Goal: Task Accomplishment & Management: Manage account settings

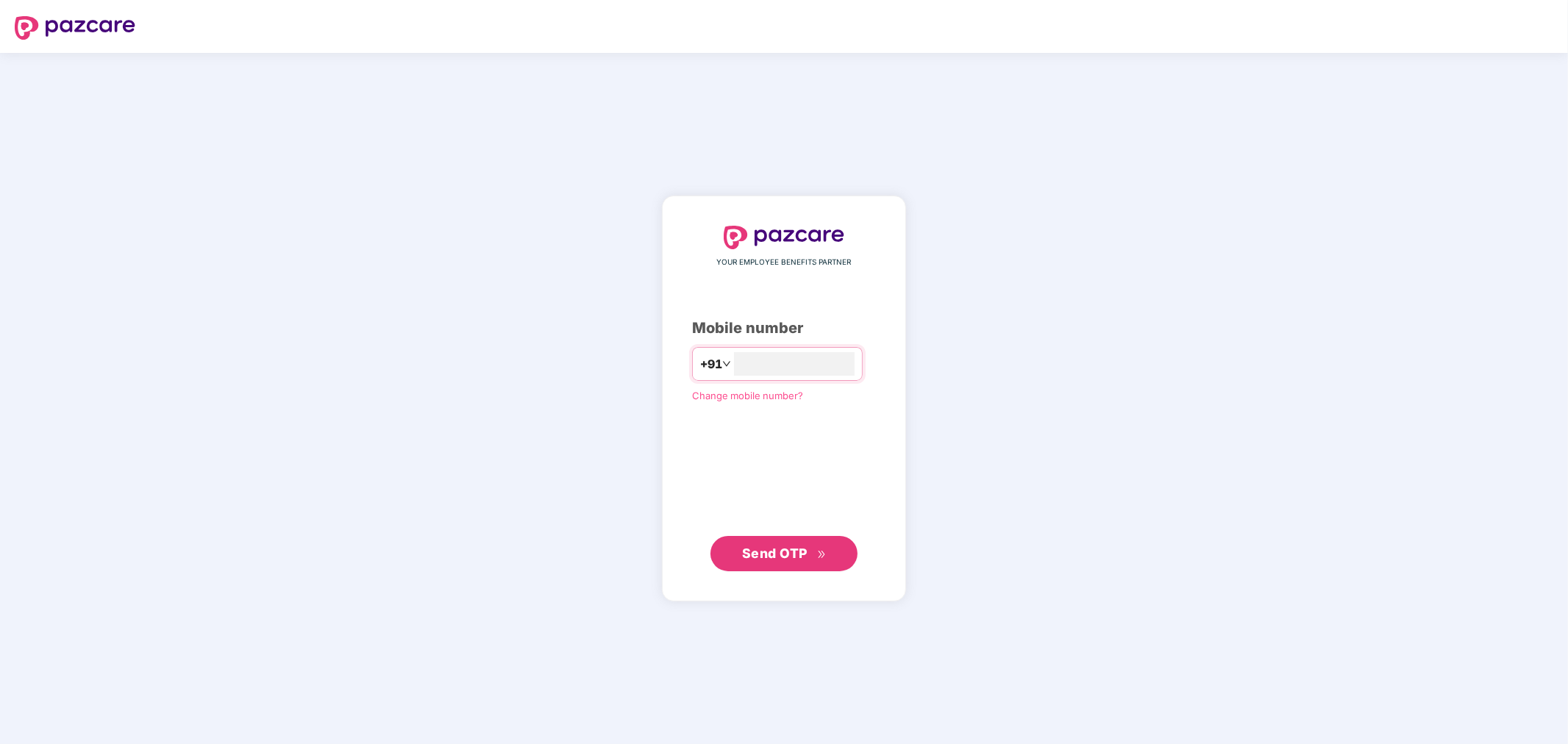
type input "**********"
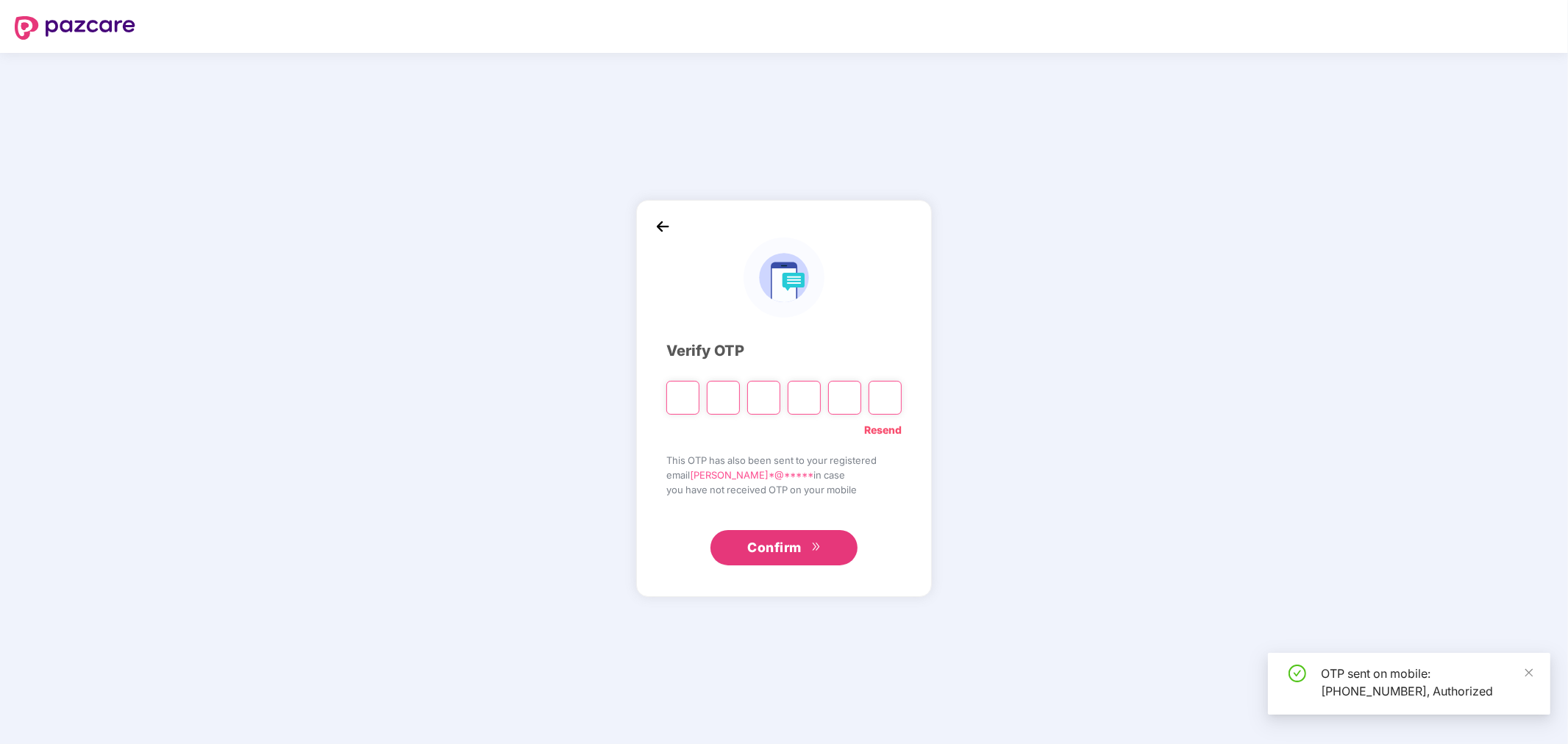
drag, startPoint x: 496, startPoint y: 407, endPoint x: 505, endPoint y: 401, distance: 10.8
click at [500, 403] on div "Verify OTP Resend This OTP has also been sent to your registered email [PERSON_…" at bounding box center [784, 398] width 1568 height 691
click at [872, 427] on link "Resend" at bounding box center [882, 429] width 37 height 17
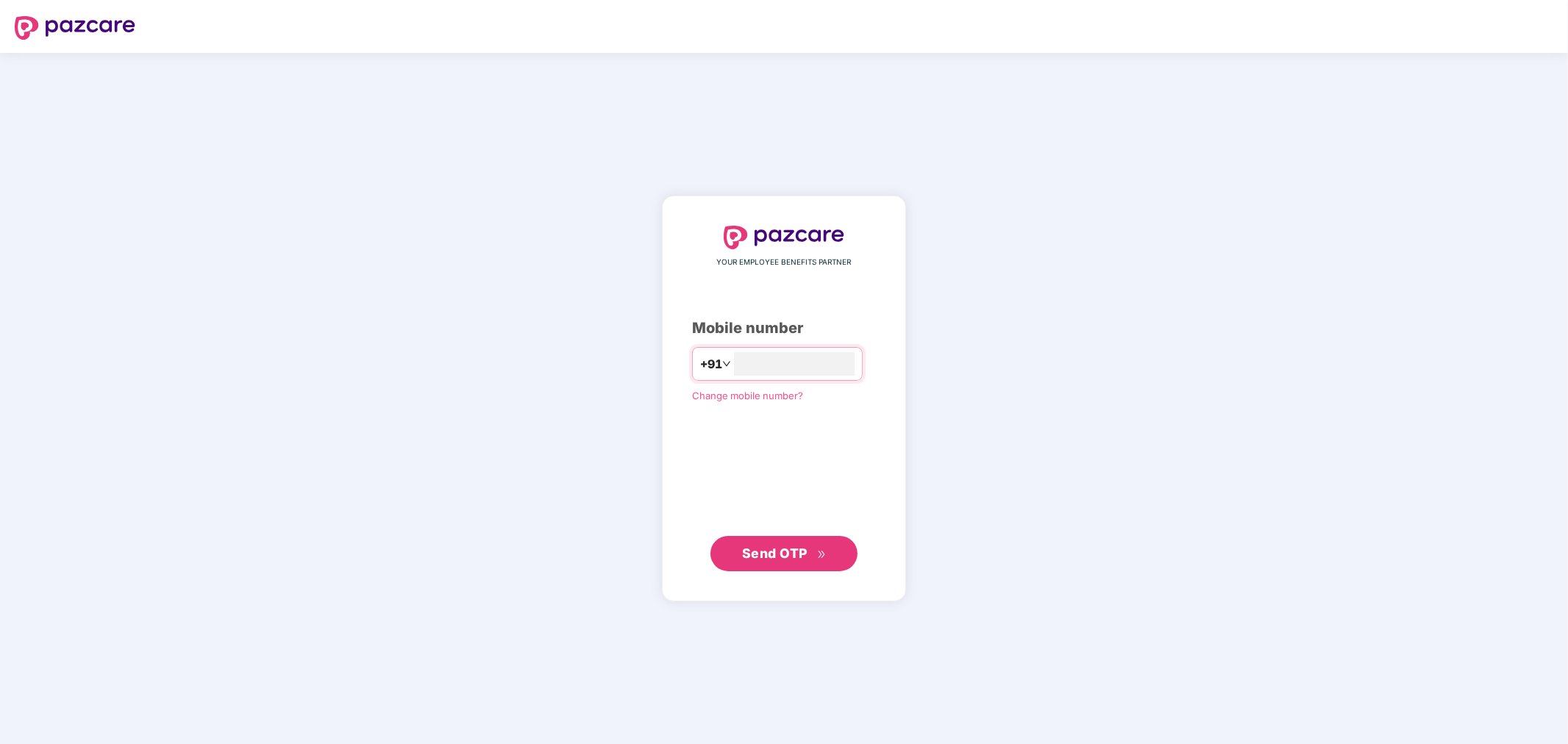
type input "**********"
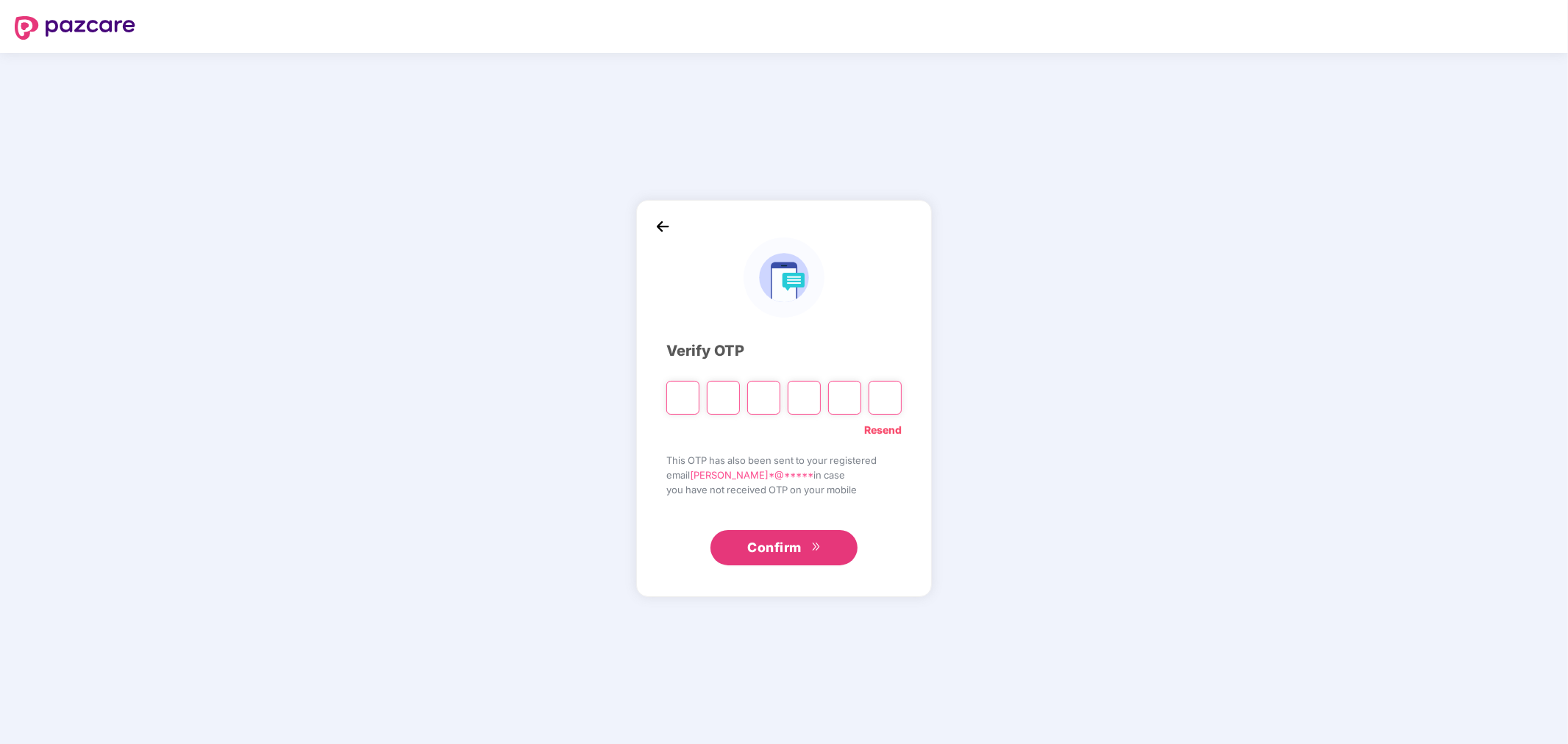
paste input "*"
type input "*"
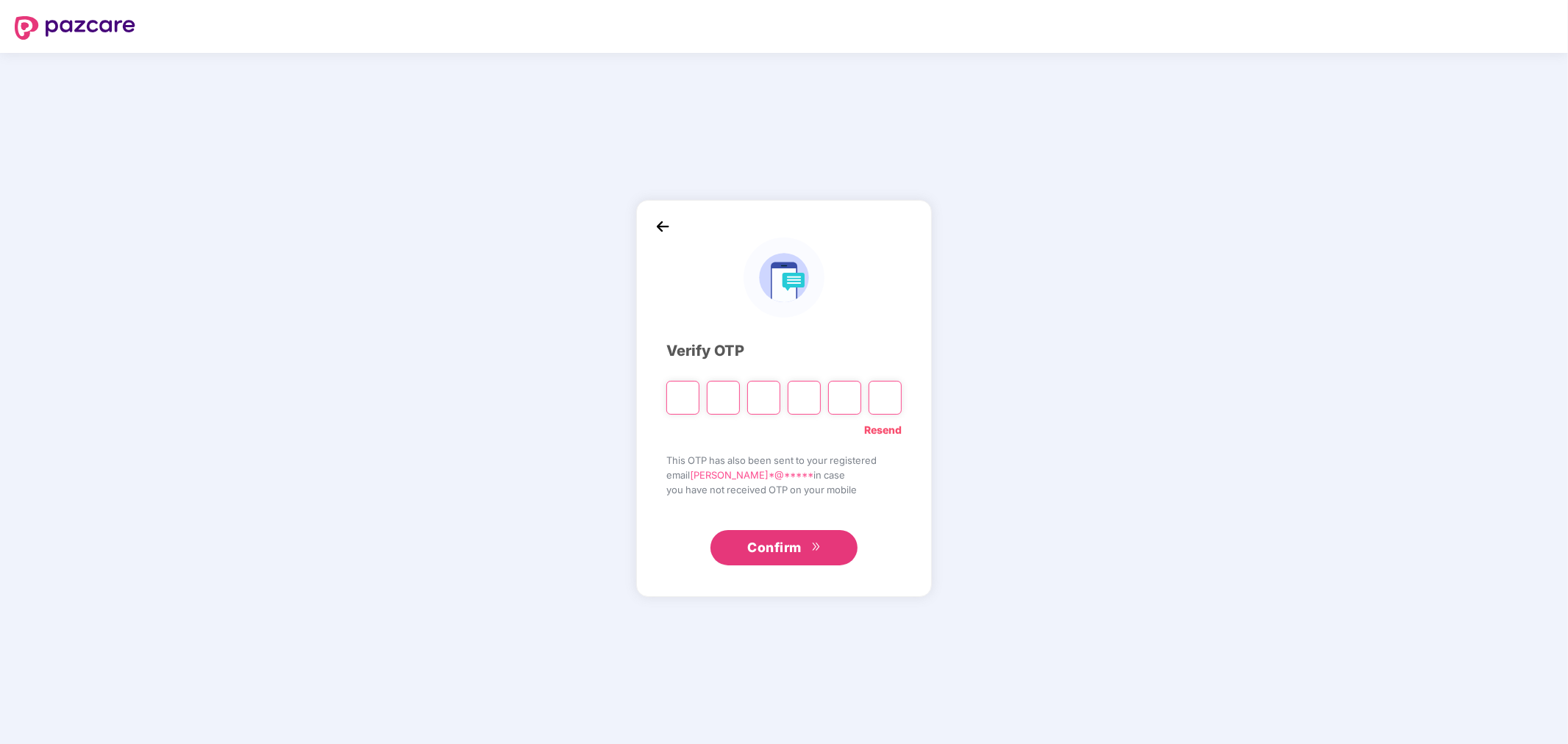
type input "*"
click at [880, 427] on link "Resend" at bounding box center [882, 429] width 37 height 17
click at [891, 431] on link "Resend" at bounding box center [882, 429] width 37 height 17
click at [896, 428] on link "Resend" at bounding box center [882, 429] width 37 height 17
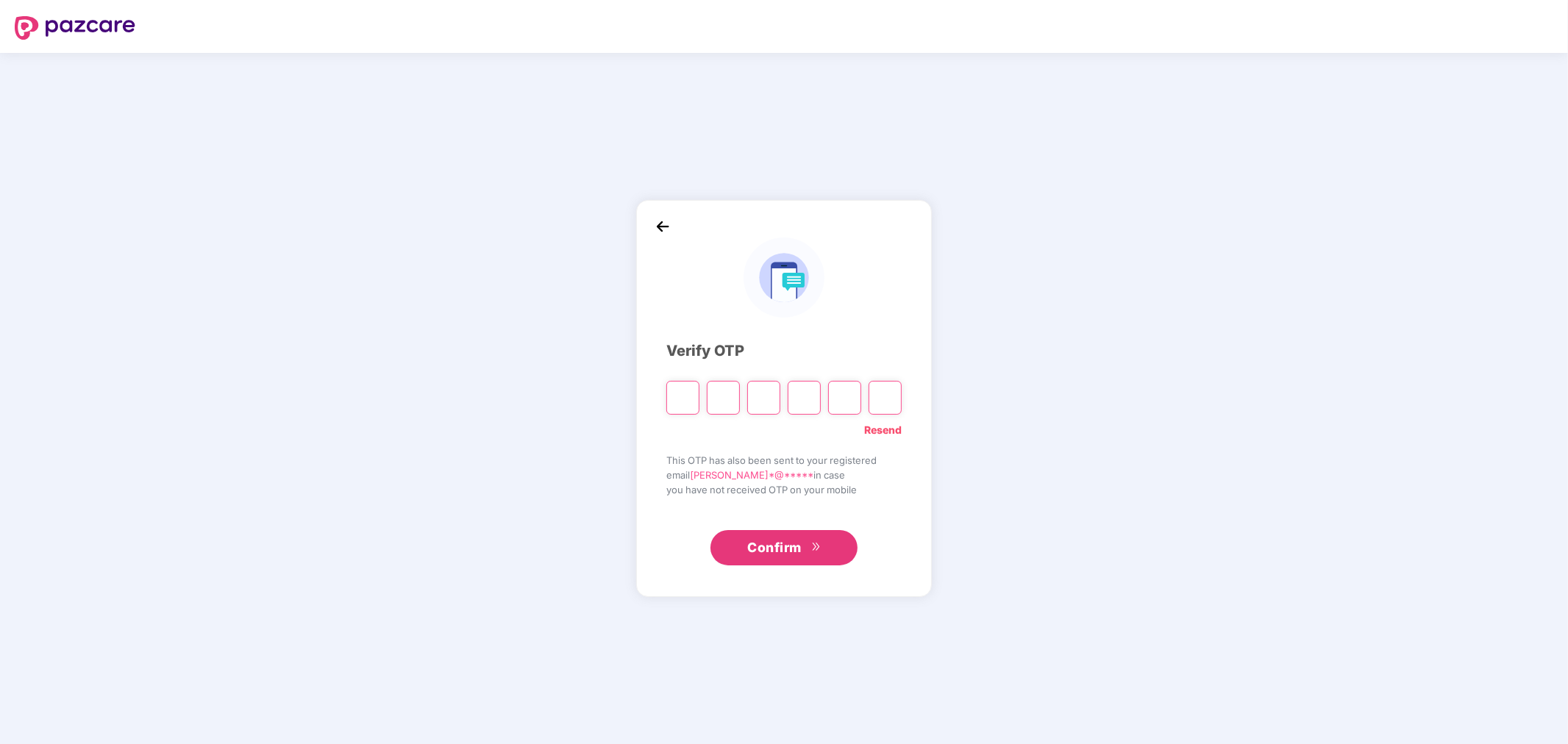
click at [895, 424] on link "Resend" at bounding box center [882, 429] width 37 height 17
click at [687, 403] on input "Please enter verification code. Digit 1" at bounding box center [683, 397] width 33 height 34
paste input "*"
type input "*"
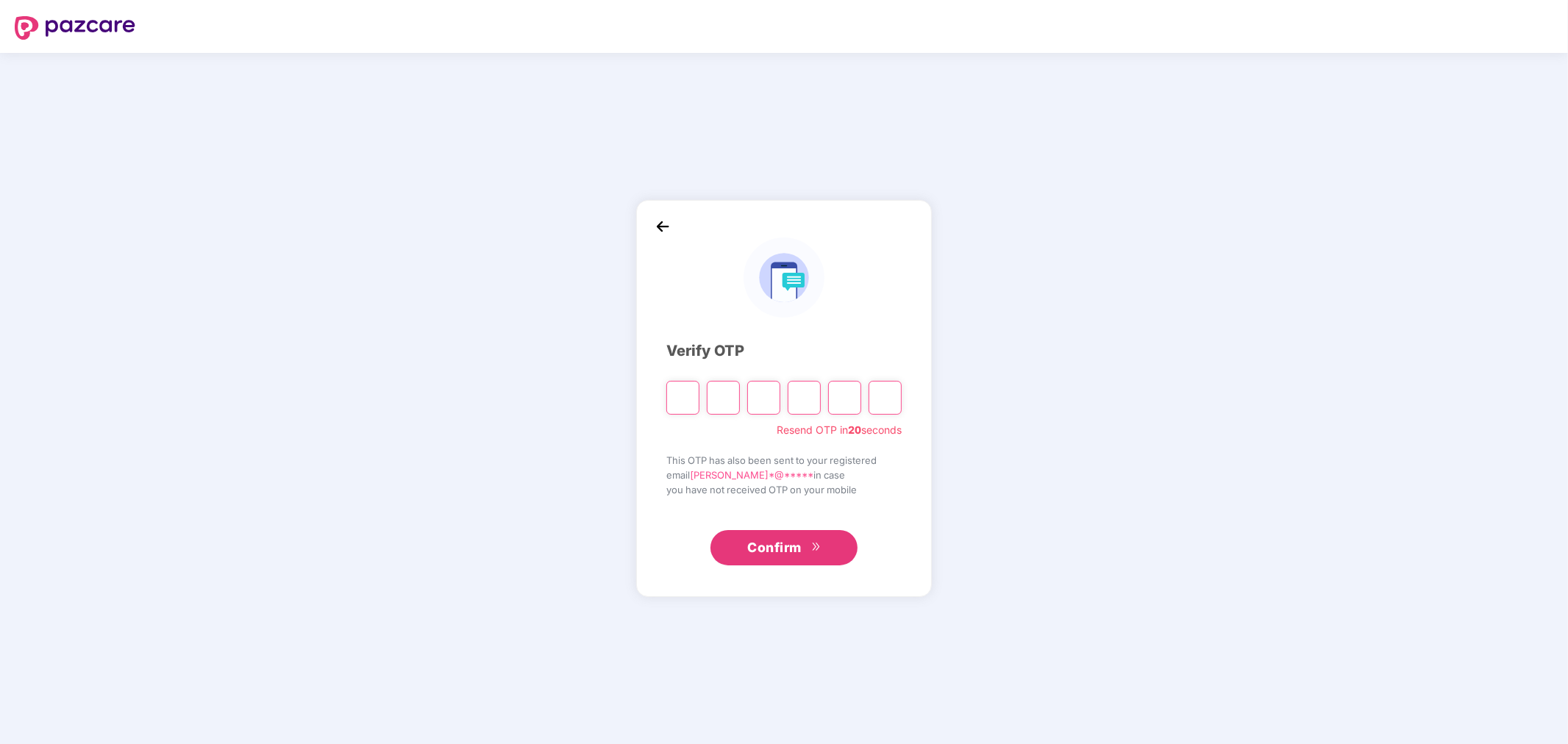
type input "*"
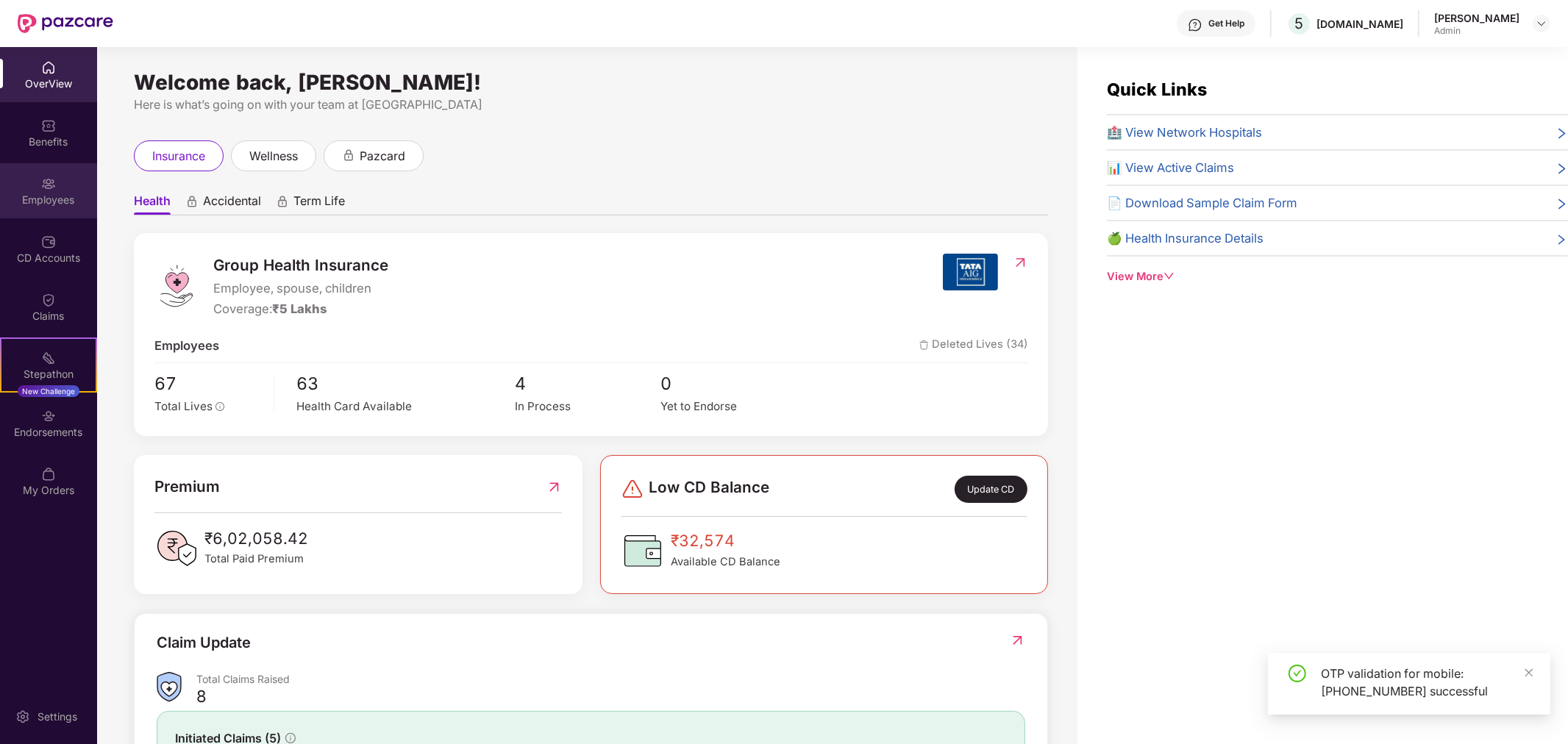
click at [47, 200] on div "Employees" at bounding box center [48, 199] width 97 height 15
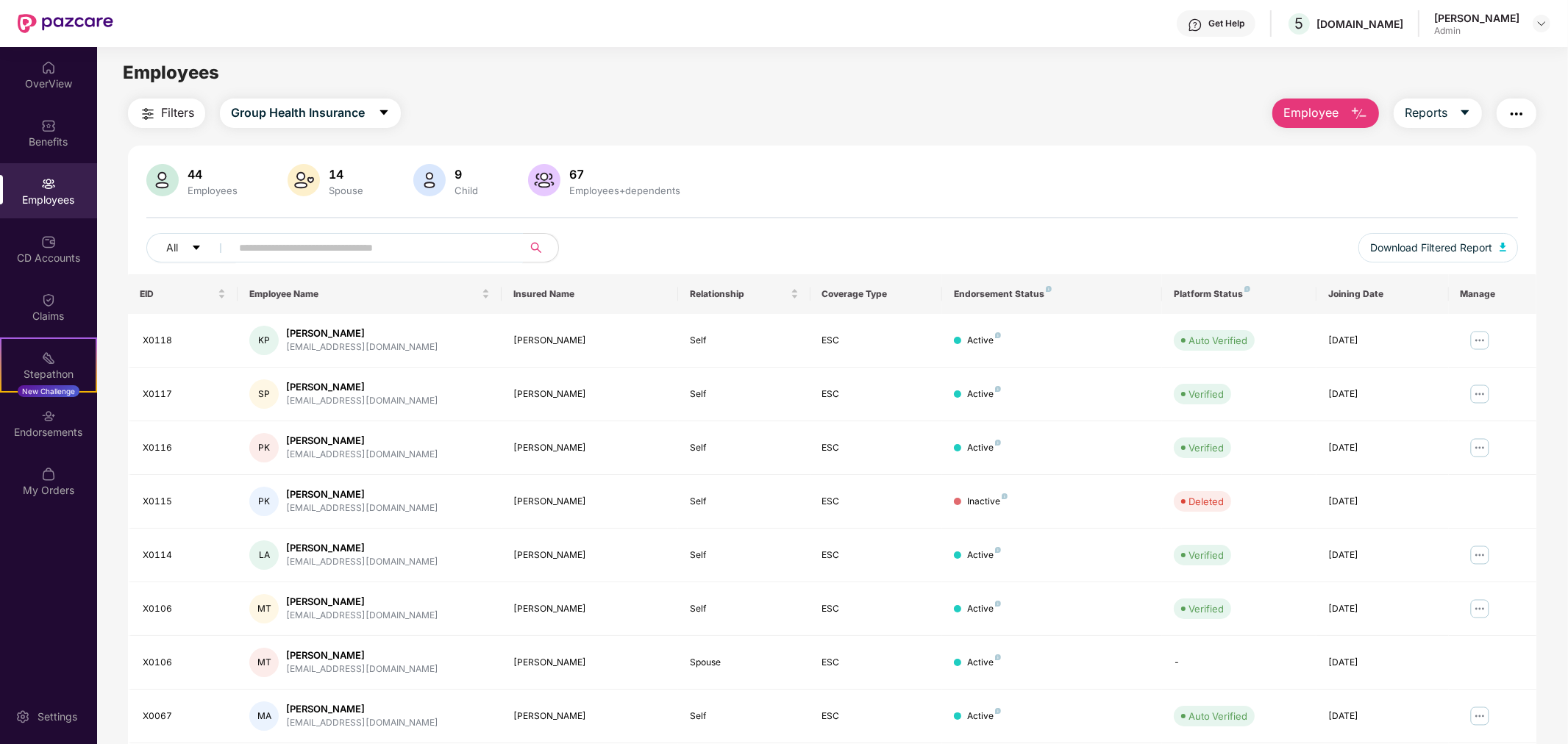
click at [365, 246] on input "text" at bounding box center [371, 247] width 264 height 22
type input "*********"
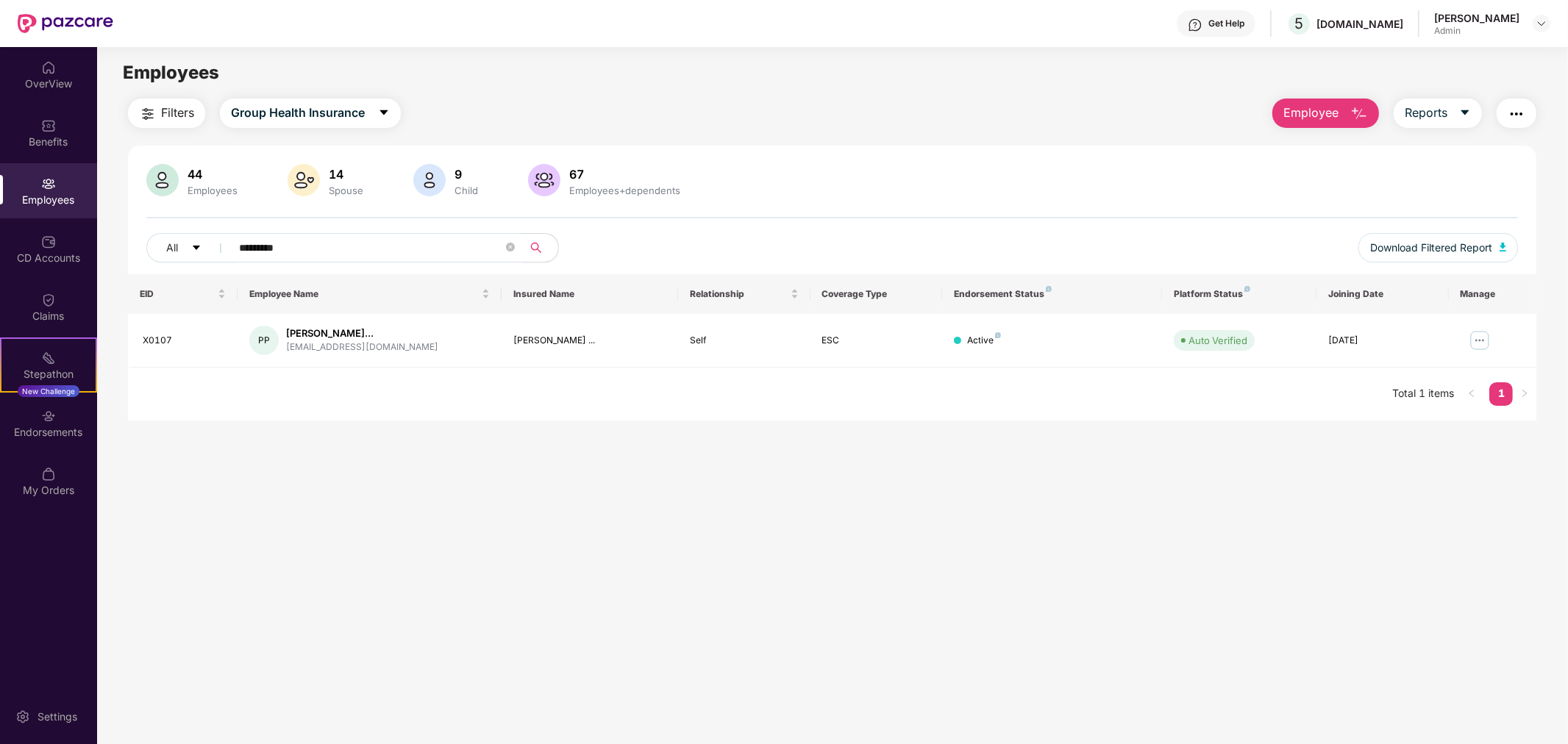
click at [1244, 25] on div "Get Help" at bounding box center [1226, 23] width 36 height 12
